Goal: Use online tool/utility: Utilize a website feature to perform a specific function

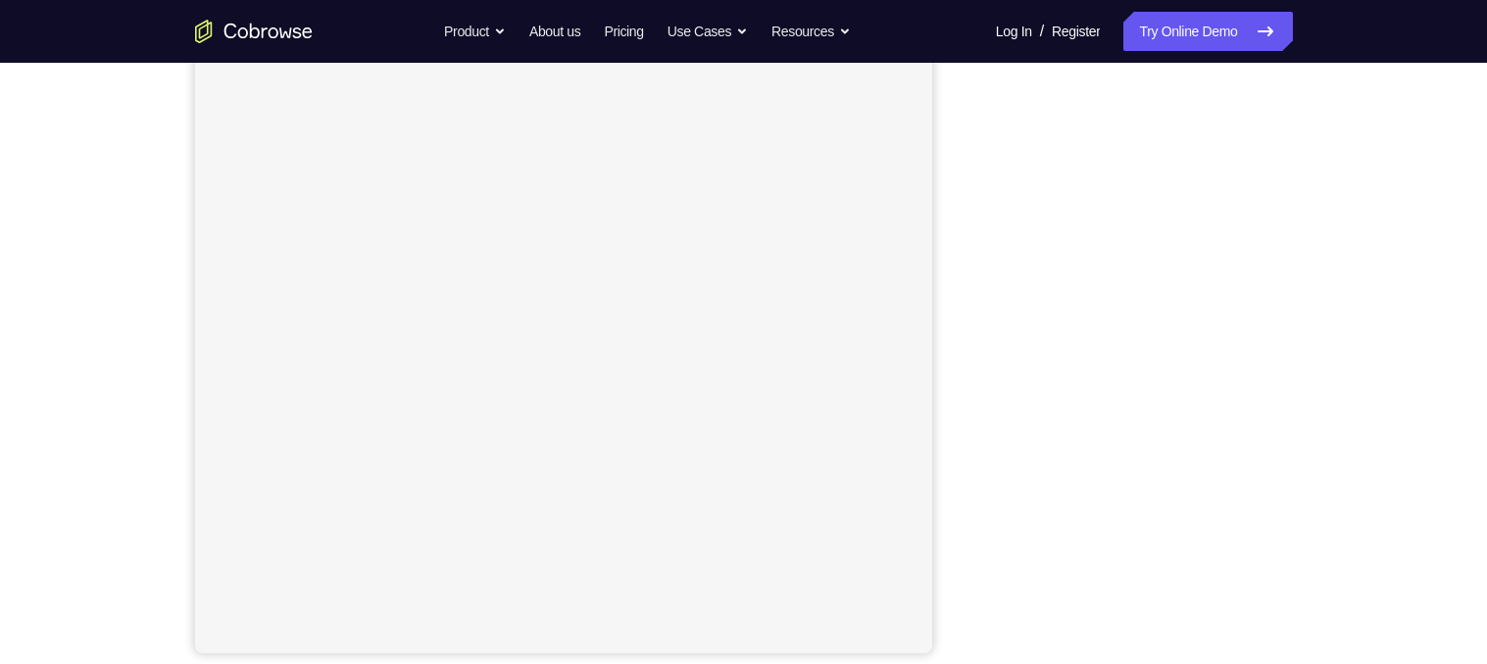
scroll to position [261, 0]
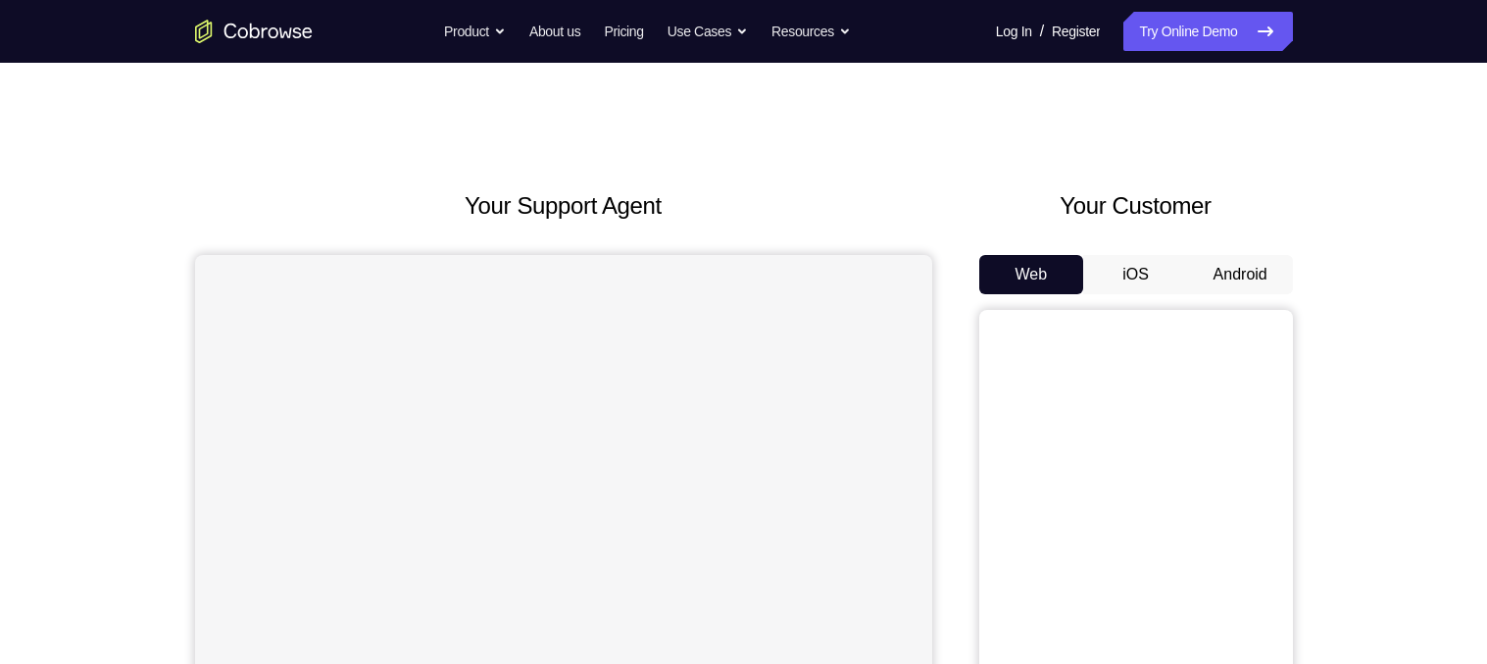
click at [1232, 287] on button "Android" at bounding box center [1240, 274] width 105 height 39
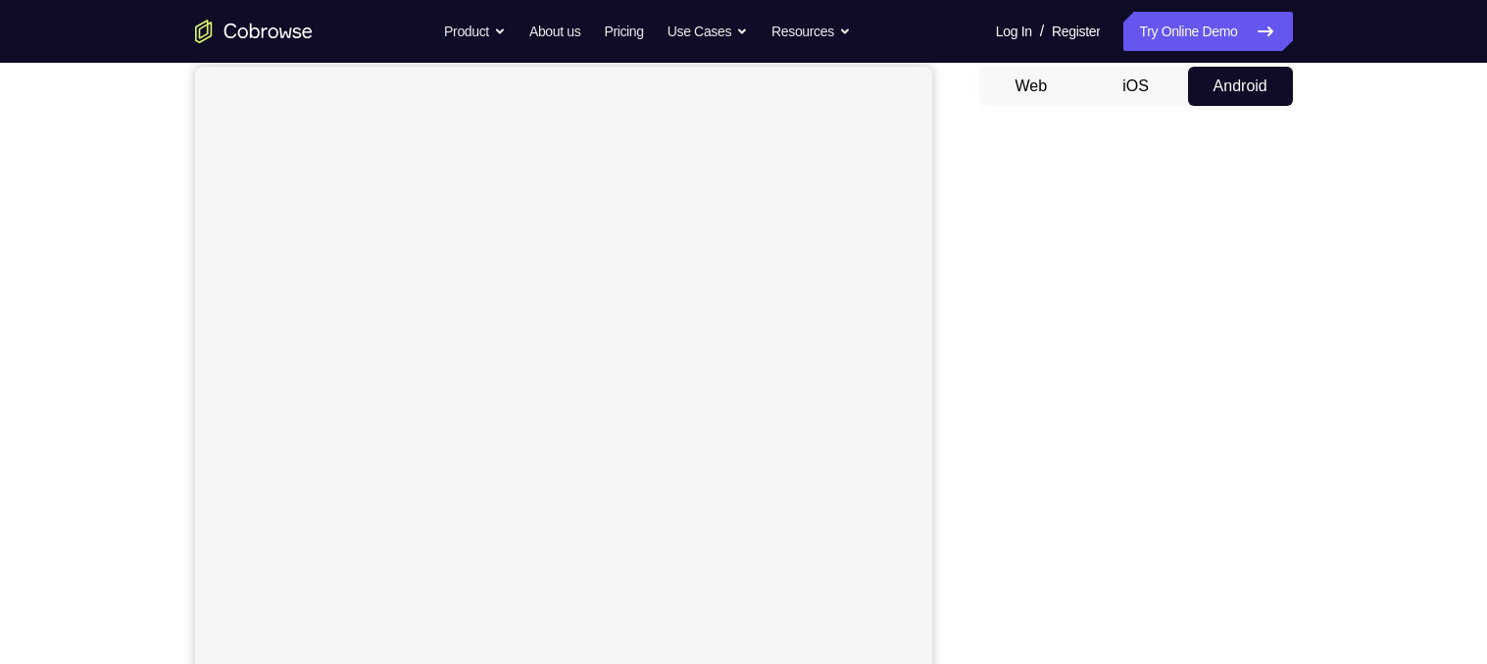
scroll to position [184, 0]
